Goal: Information Seeking & Learning: Learn about a topic

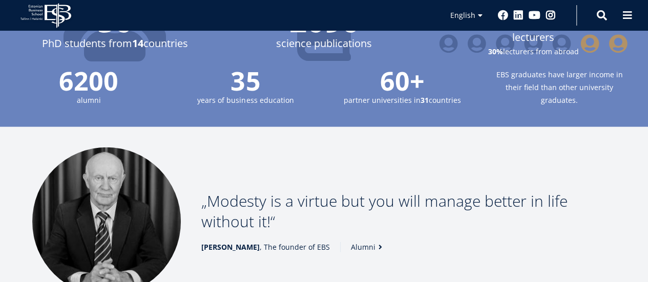
scroll to position [1138, 0]
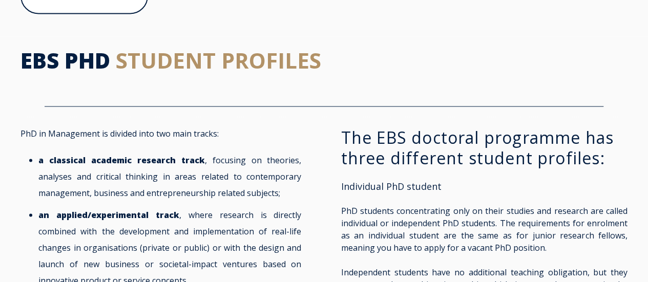
scroll to position [871, 0]
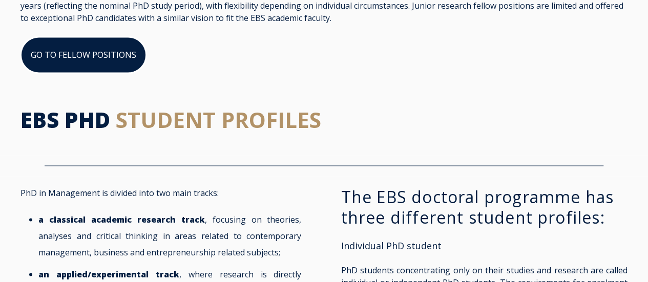
click at [133, 65] on link "GO TO FELLOW POSITIONS" at bounding box center [83, 54] width 126 height 37
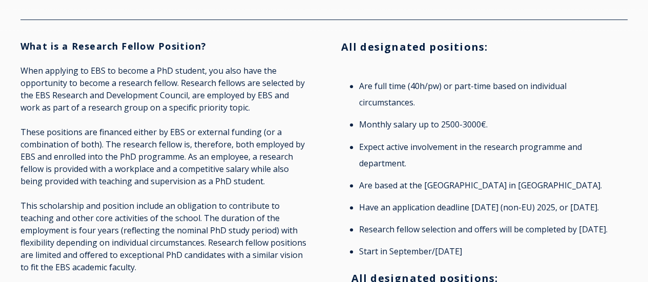
scroll to position [256, 0]
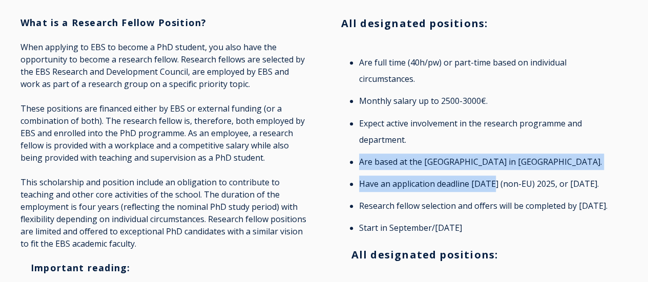
drag, startPoint x: 384, startPoint y: 166, endPoint x: 497, endPoint y: 177, distance: 113.7
click at [497, 177] on ul "Are full time (40h/pw) or part-time based on individual circumstances. Monthly …" at bounding box center [484, 145] width 286 height 182
click at [382, 184] on li "Have an application deadline May 1st (non-EU) 2025, or August 1st 2025." at bounding box center [490, 184] width 263 height 16
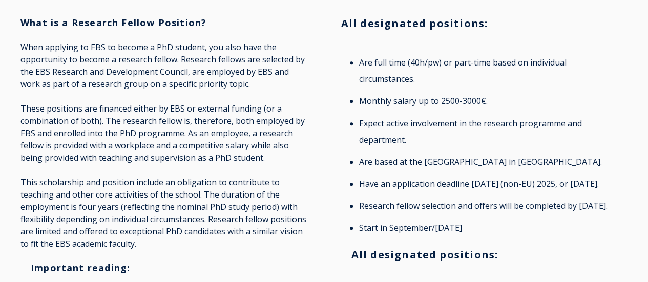
drag, startPoint x: 361, startPoint y: 184, endPoint x: 381, endPoint y: 201, distance: 26.9
click at [381, 192] on li "Have an application deadline May 1st (non-EU) 2025, or August 1st 2025." at bounding box center [490, 184] width 263 height 16
click at [420, 188] on li "Have an application deadline May 1st (non-EU) 2025, or August 1st 2025." at bounding box center [490, 184] width 263 height 16
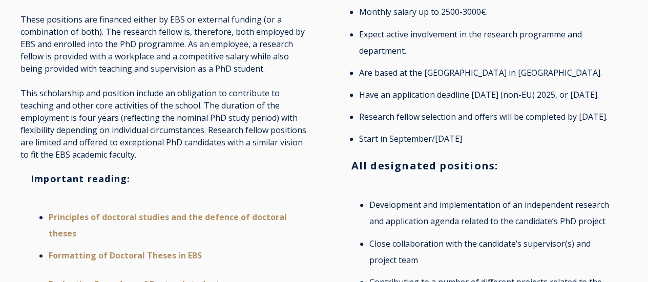
scroll to position [358, 0]
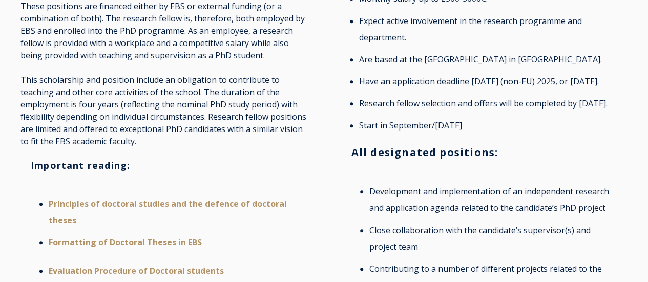
drag, startPoint x: 362, startPoint y: 121, endPoint x: 399, endPoint y: 138, distance: 41.0
click at [399, 112] on li "Research fellow selection and offers will be completed by September 15th." at bounding box center [490, 103] width 263 height 16
click at [471, 112] on li "Research fellow selection and offers will be completed by September 15th." at bounding box center [490, 103] width 263 height 16
drag, startPoint x: 454, startPoint y: 156, endPoint x: 496, endPoint y: 155, distance: 42.0
click at [496, 134] on li "Start in September/October 2025" at bounding box center [490, 125] width 263 height 16
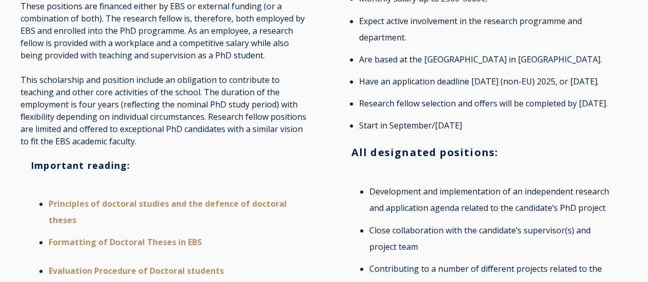
click at [460, 146] on div "Are full time (40h/pw) or part-time based on individual circumstances. Monthly …" at bounding box center [484, 43] width 286 height 206
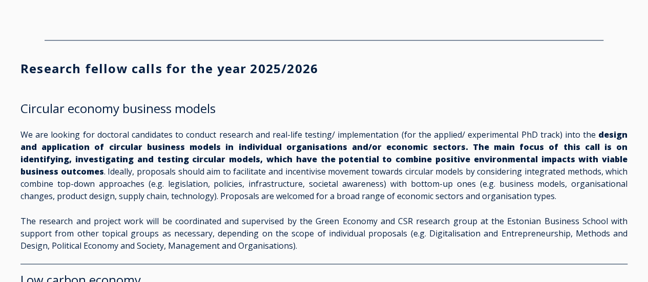
scroll to position [819, 0]
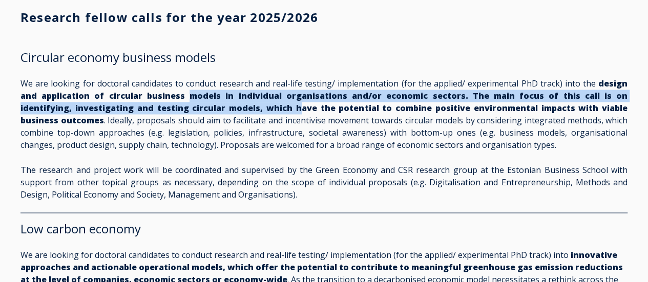
drag, startPoint x: 172, startPoint y: 125, endPoint x: 234, endPoint y: 143, distance: 63.9
click at [234, 126] on strong "design and application of circular business models in individual organisations …" at bounding box center [323, 102] width 607 height 48
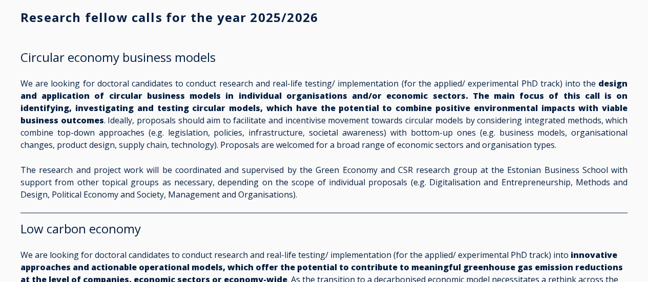
click at [244, 147] on p "We are looking for doctoral candidates to conduct research and real-life testin…" at bounding box center [323, 114] width 607 height 74
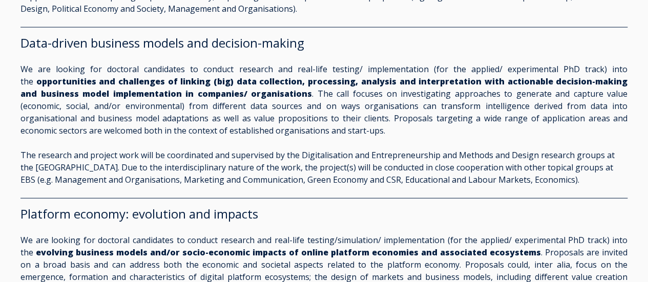
scroll to position [1178, 0]
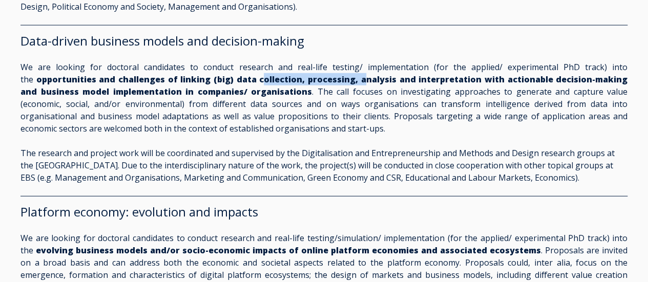
drag, startPoint x: 257, startPoint y: 112, endPoint x: 355, endPoint y: 108, distance: 98.9
click at [355, 97] on strong "opportunities and challenges of linking (big) data collection, processing, anal…" at bounding box center [323, 86] width 607 height 24
click at [346, 127] on p "We are looking for doctoral candidates to conduct research and real-life testin…" at bounding box center [323, 98] width 607 height 74
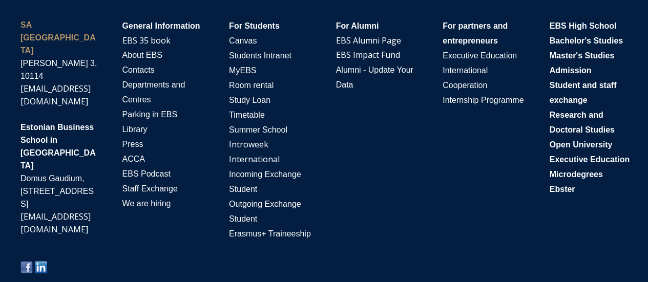
scroll to position [2352, 0]
